Goal: Navigation & Orientation: Find specific page/section

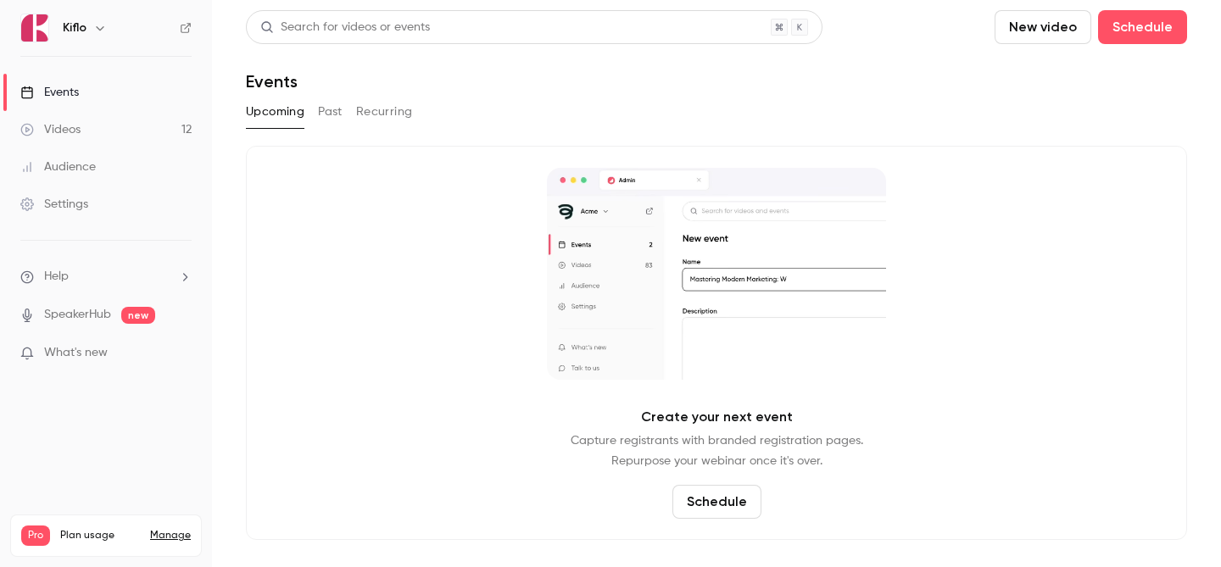
click at [162, 105] on link "Events" at bounding box center [106, 92] width 212 height 37
click at [155, 92] on link "Events" at bounding box center [106, 92] width 212 height 37
click at [150, 87] on link "Events" at bounding box center [106, 92] width 212 height 37
click at [137, 124] on link "Videos 12" at bounding box center [106, 129] width 212 height 37
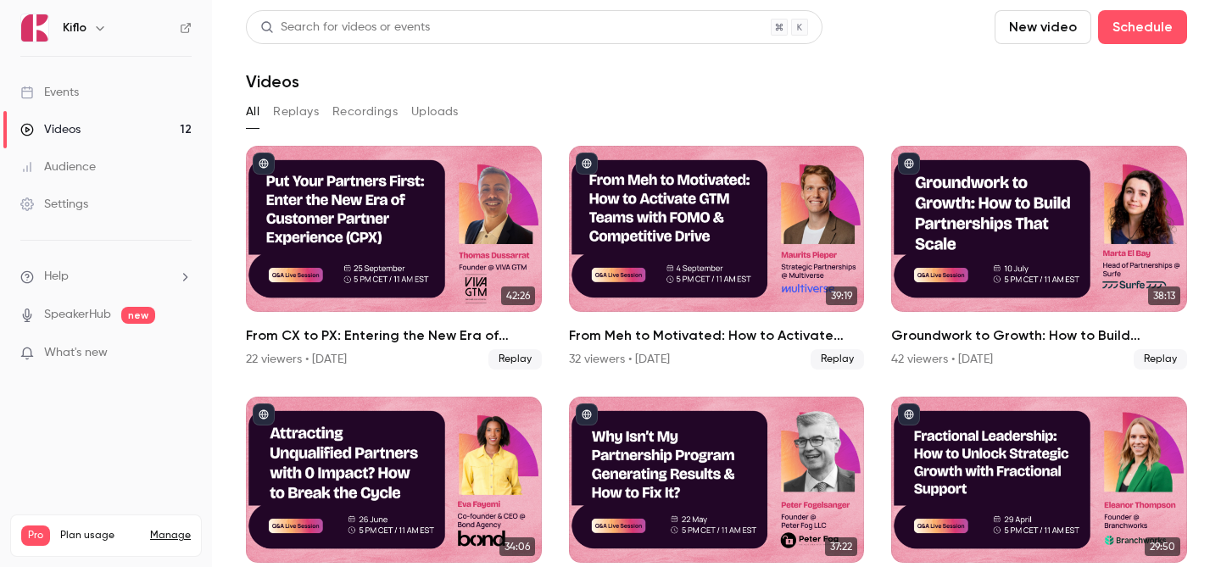
click at [147, 93] on link "Events" at bounding box center [106, 92] width 212 height 37
